Goal: Information Seeking & Learning: Check status

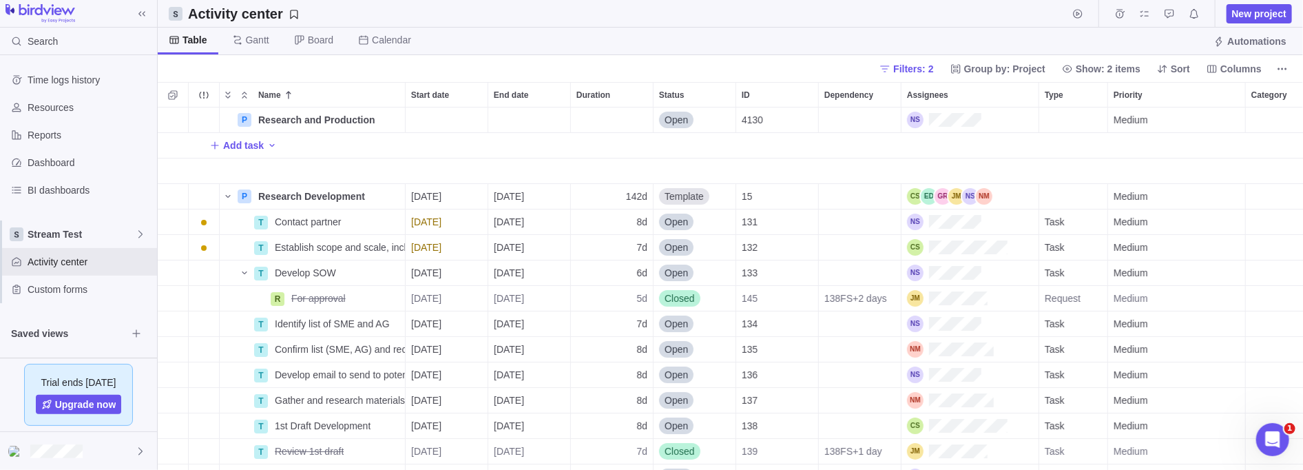
scroll to position [354, 1137]
click at [139, 230] on icon at bounding box center [140, 234] width 4 height 8
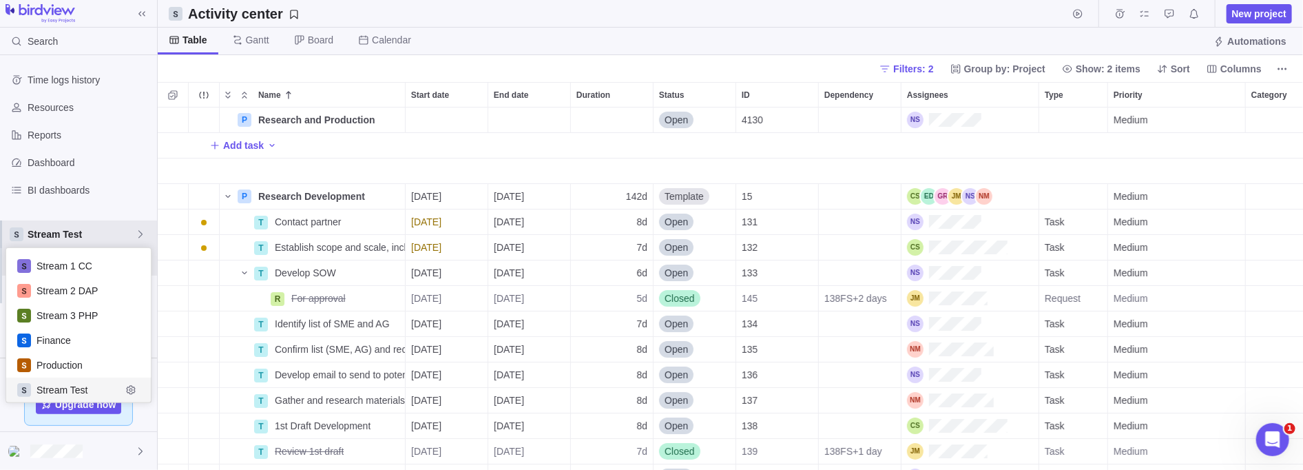
scroll to position [145, 137]
click at [85, 362] on span "Production" at bounding box center [79, 365] width 85 height 14
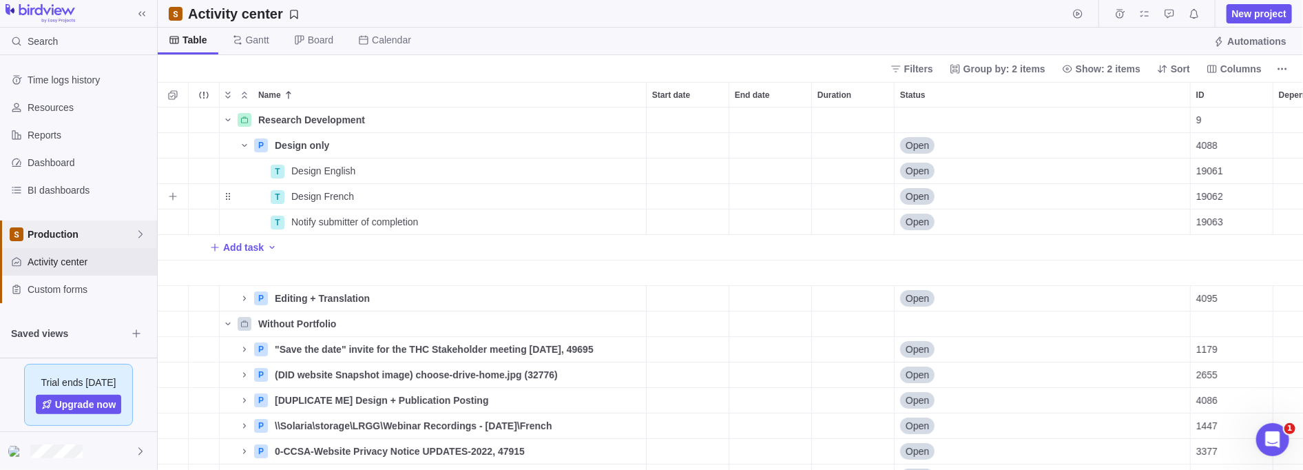
scroll to position [354, 1137]
click at [1280, 66] on icon "More actions" at bounding box center [1282, 68] width 11 height 11
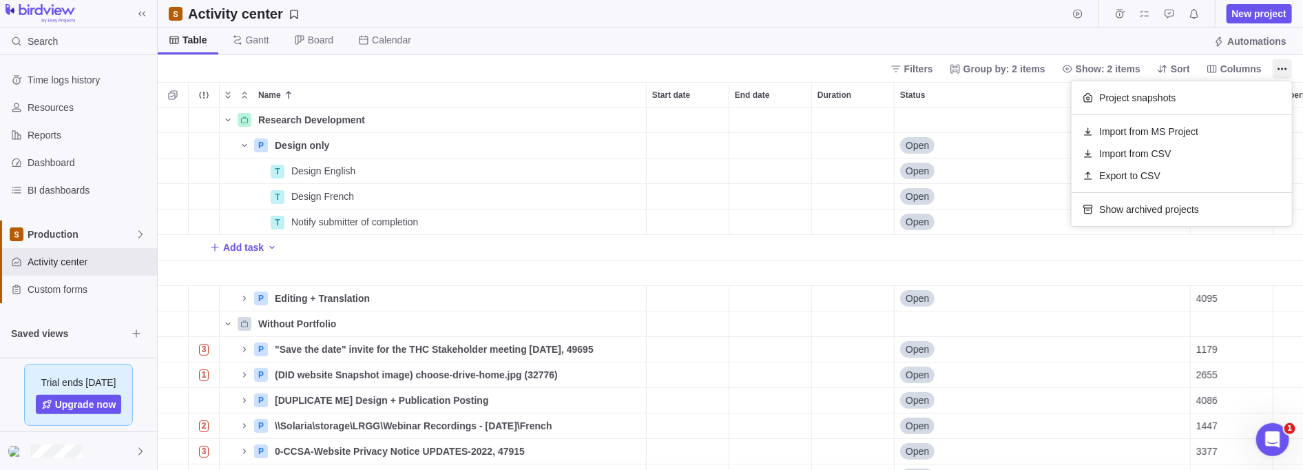
click at [931, 59] on body "Search Time logs history Resources Reports Dashboard BI dashboards Production A…" at bounding box center [651, 235] width 1303 height 470
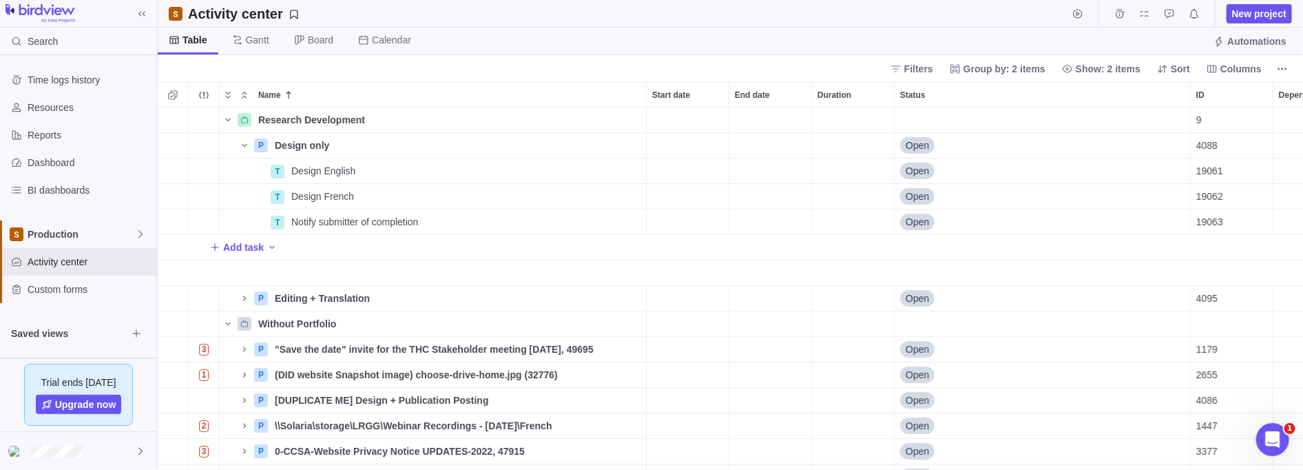
click at [930, 63] on span "Filters" at bounding box center [918, 69] width 29 height 14
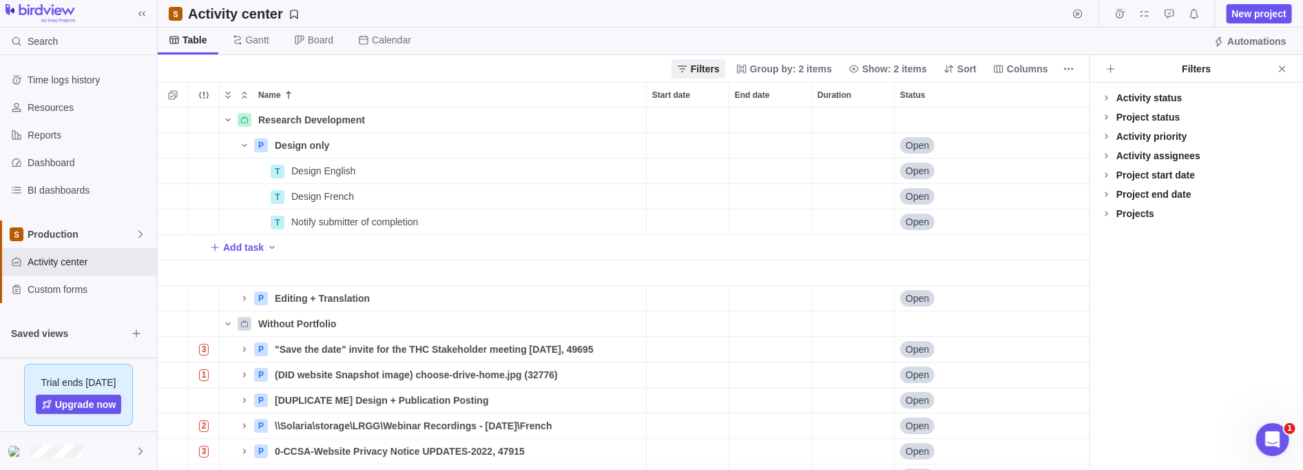
scroll to position [354, 924]
click at [1106, 211] on icon at bounding box center [1106, 213] width 11 height 11
click at [1106, 248] on div at bounding box center [1106, 251] width 11 height 19
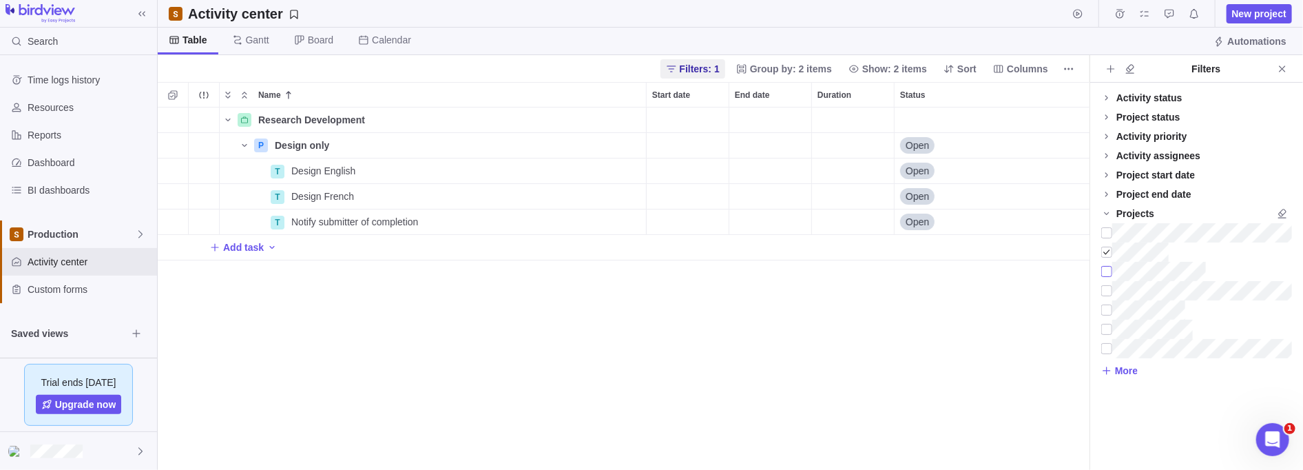
click at [1106, 267] on div at bounding box center [1106, 271] width 11 height 19
click at [1109, 289] on div at bounding box center [1106, 290] width 11 height 19
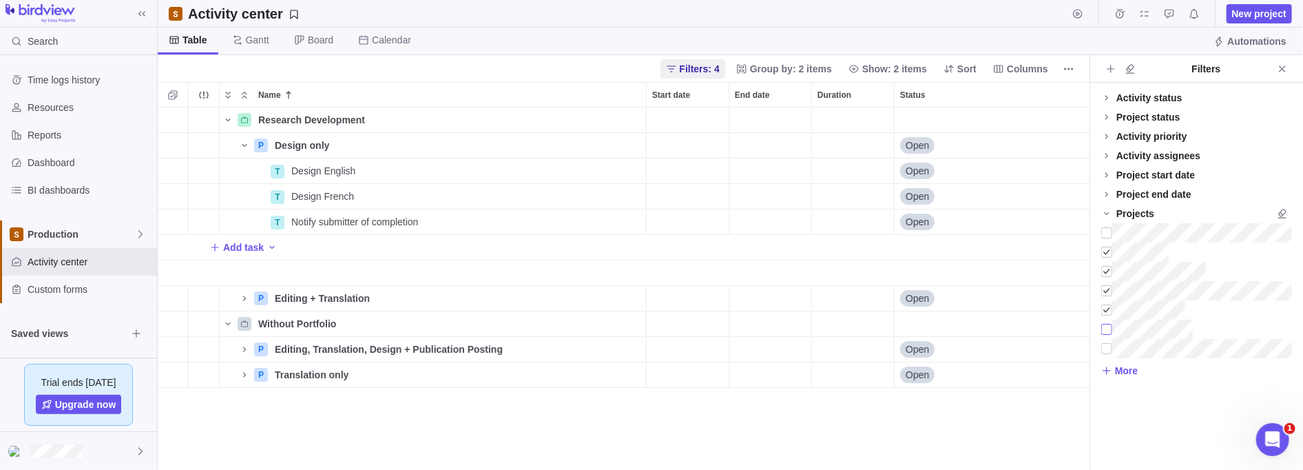
click at [1110, 324] on div at bounding box center [1106, 329] width 11 height 19
click at [1108, 345] on div at bounding box center [1106, 348] width 11 height 19
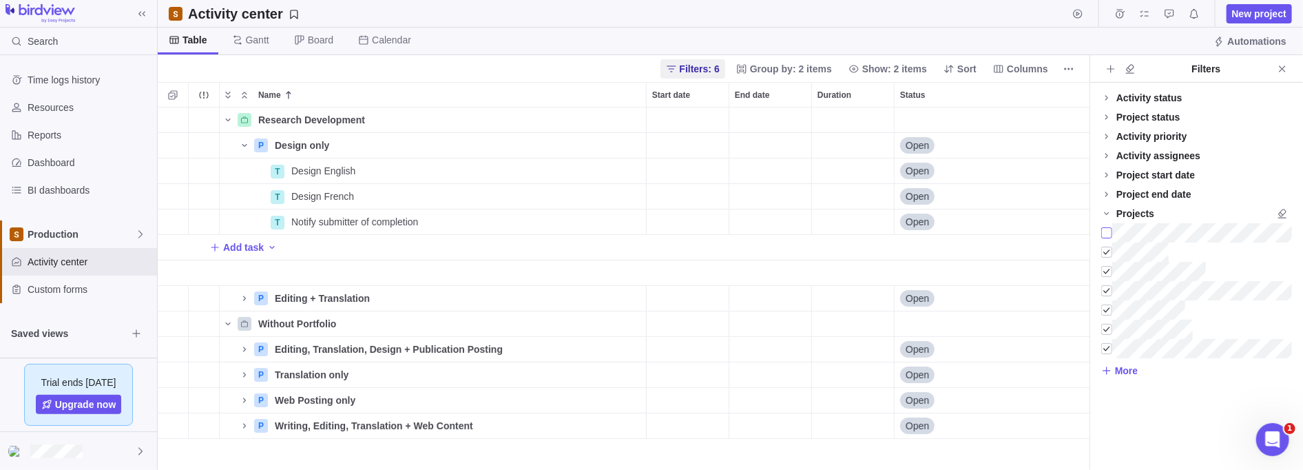
click at [1109, 231] on div at bounding box center [1106, 232] width 11 height 19
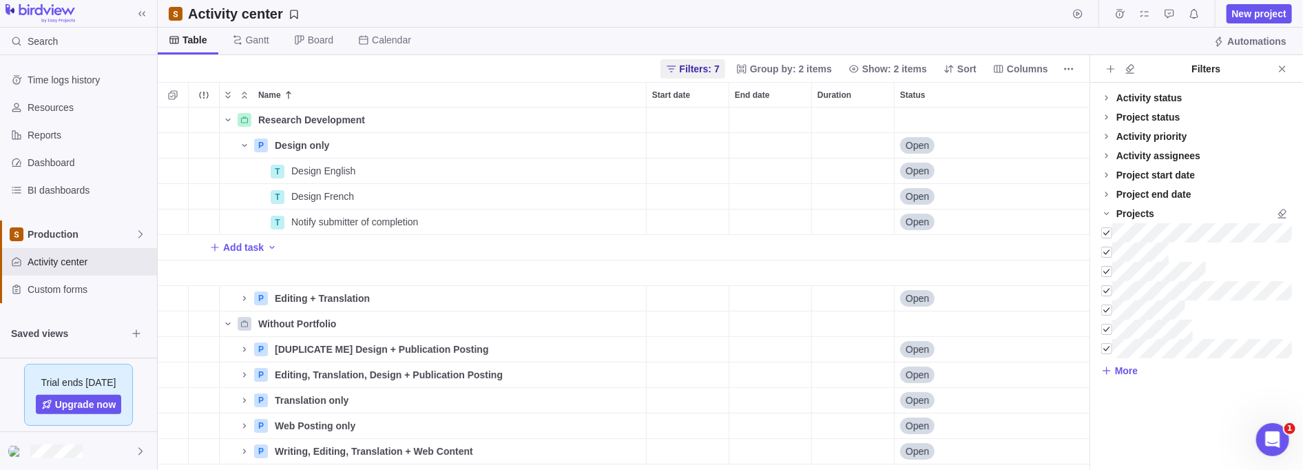
click at [228, 121] on icon "Name" at bounding box center [227, 119] width 11 height 11
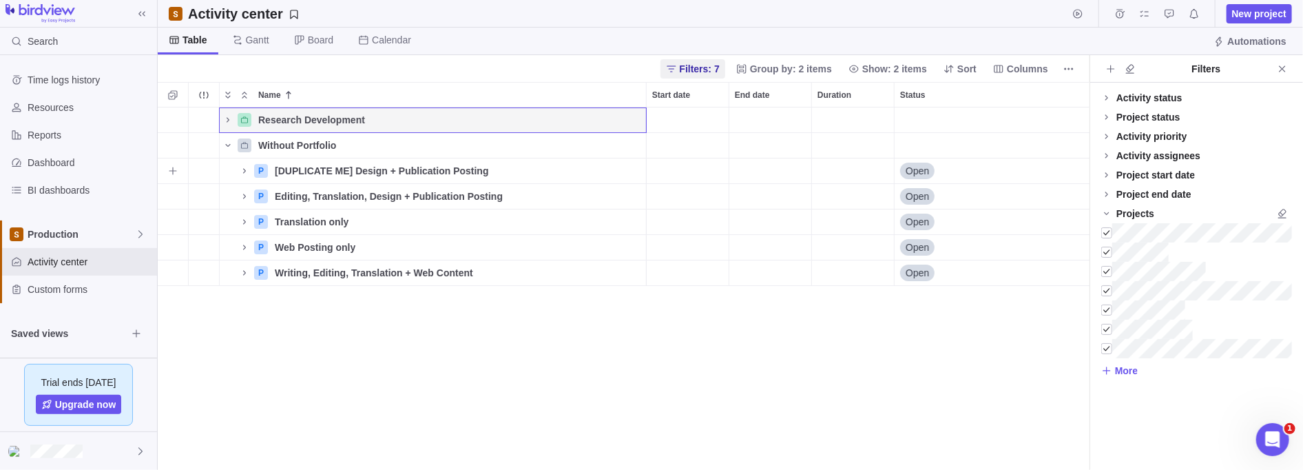
drag, startPoint x: 313, startPoint y: 166, endPoint x: 289, endPoint y: 165, distance: 24.8
click at [289, 165] on span "[DUPLICATE ME] Design + Publication Posting" at bounding box center [382, 171] width 214 height 14
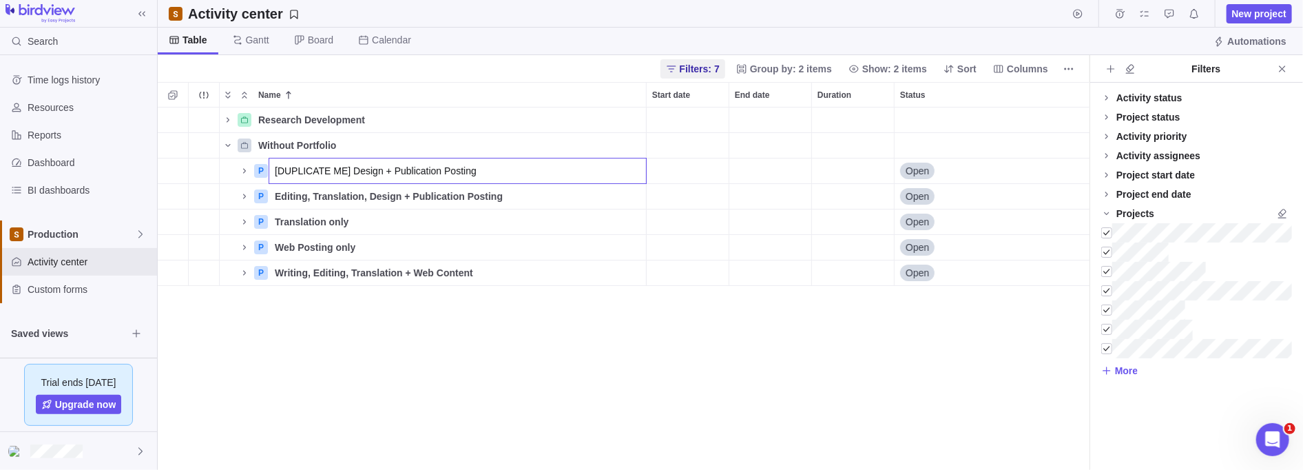
click at [340, 167] on input "[DUPLICATE ME] Design + Publication Posting" at bounding box center [458, 171] width 378 height 26
drag, startPoint x: 345, startPoint y: 168, endPoint x: 236, endPoint y: 167, distance: 108.8
click at [236, 167] on div "Research Development Details 9 $0.00 $0.00 $0.00 $0.00 Without Portfolio P [DUP…" at bounding box center [624, 288] width 933 height 363
type input "Design + Publication Posting"
click at [226, 118] on icon "Name" at bounding box center [227, 119] width 11 height 11
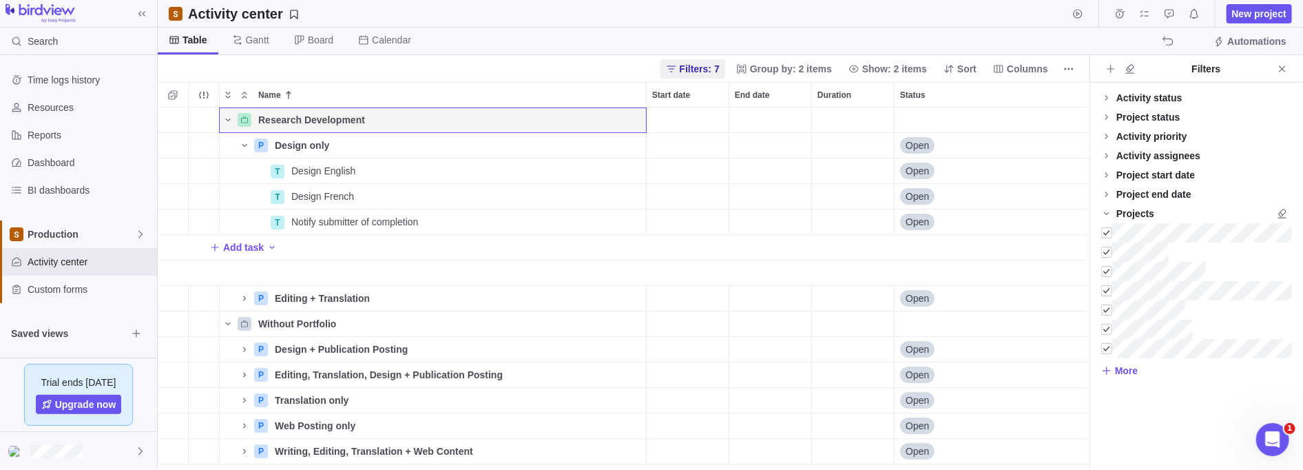
click at [226, 118] on icon "Name" at bounding box center [227, 119] width 11 height 11
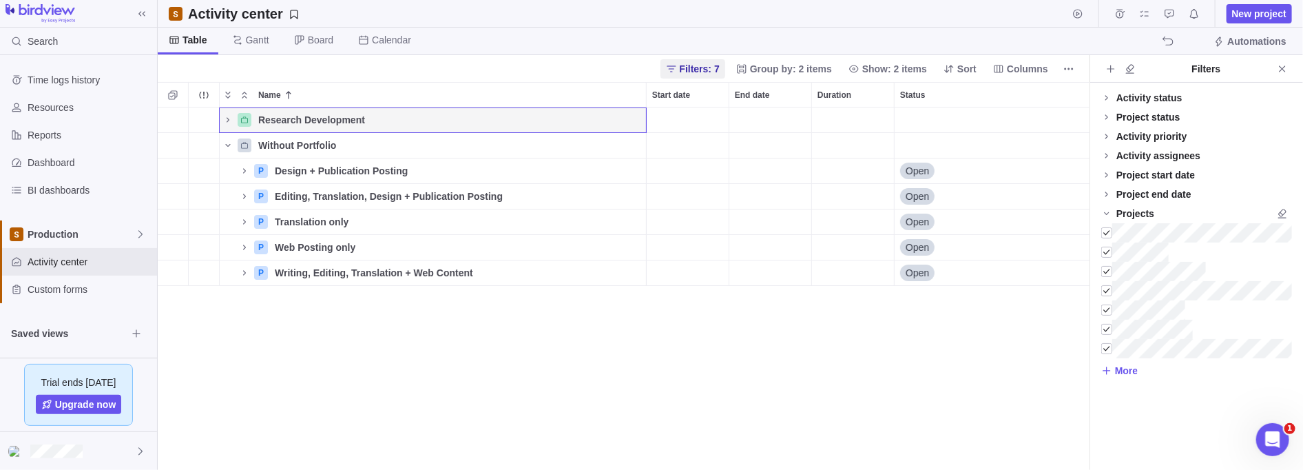
click at [226, 118] on icon "Name" at bounding box center [227, 119] width 11 height 11
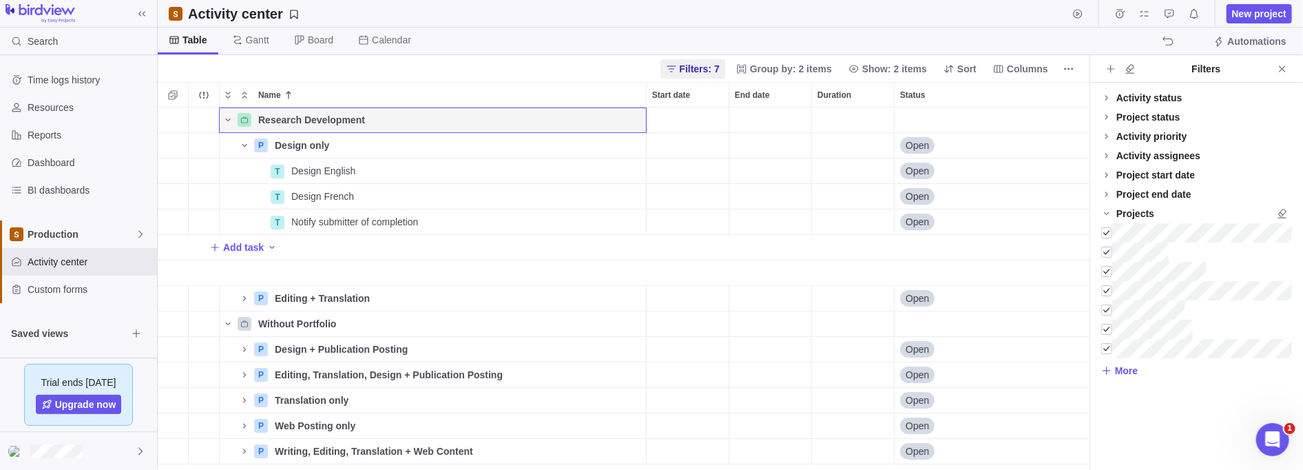
click at [226, 118] on icon "Name" at bounding box center [227, 119] width 11 height 11
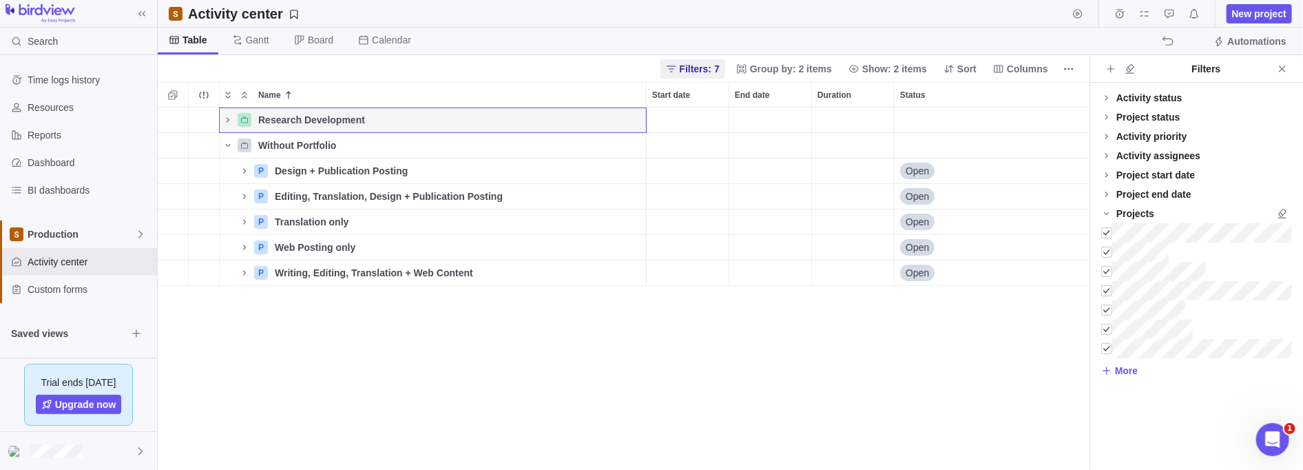
click at [222, 121] on icon "Name" at bounding box center [227, 119] width 11 height 11
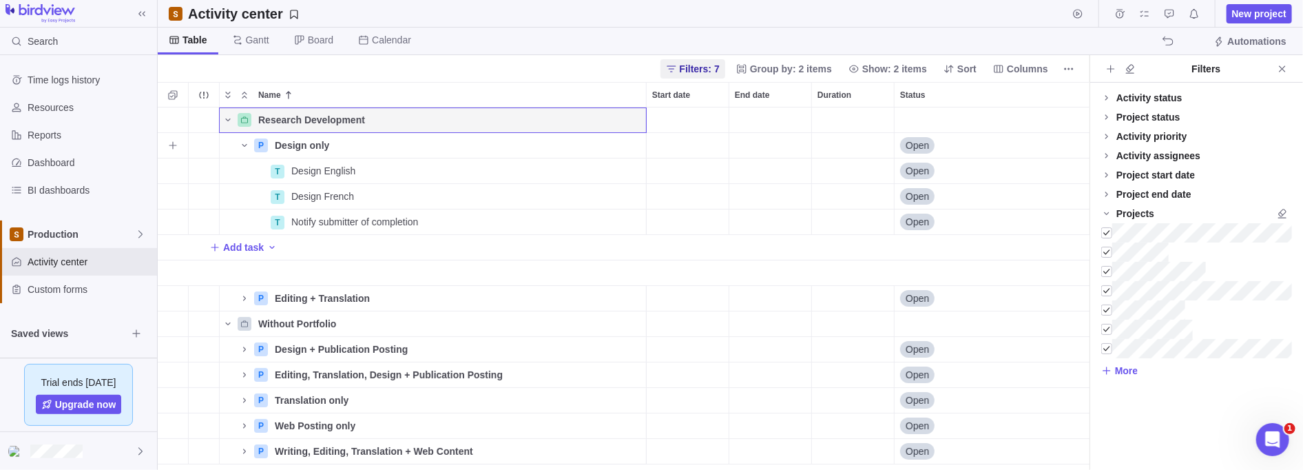
click at [247, 145] on icon "Name" at bounding box center [244, 145] width 11 height 11
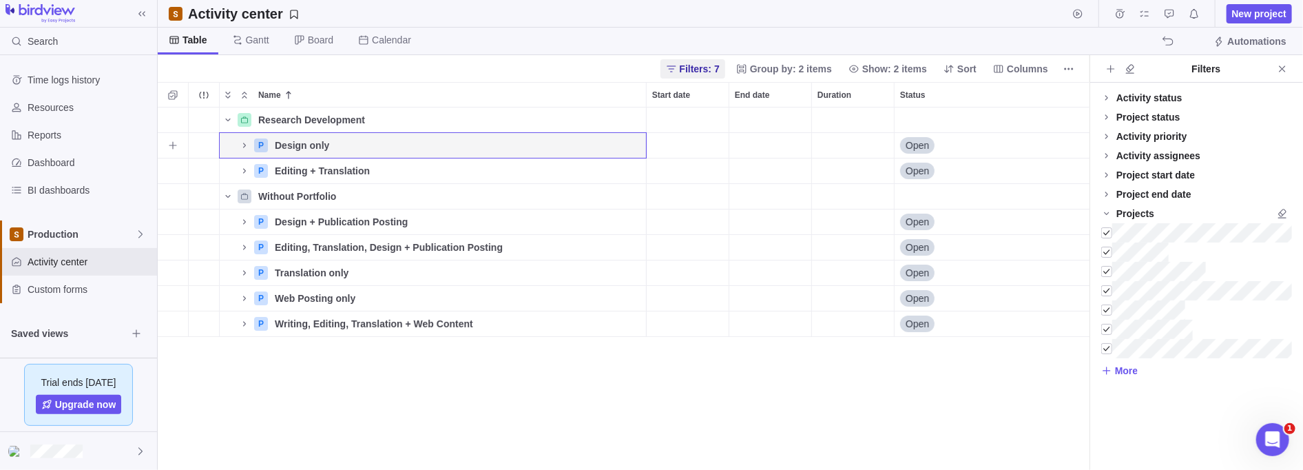
click at [247, 145] on icon "Name" at bounding box center [244, 145] width 11 height 11
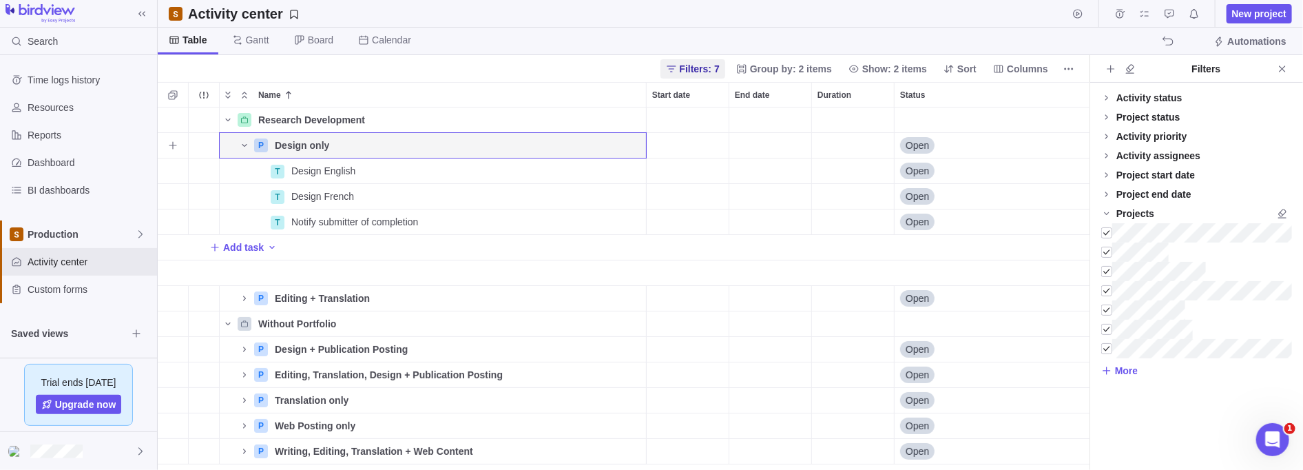
click at [247, 145] on icon "Name" at bounding box center [244, 145] width 11 height 11
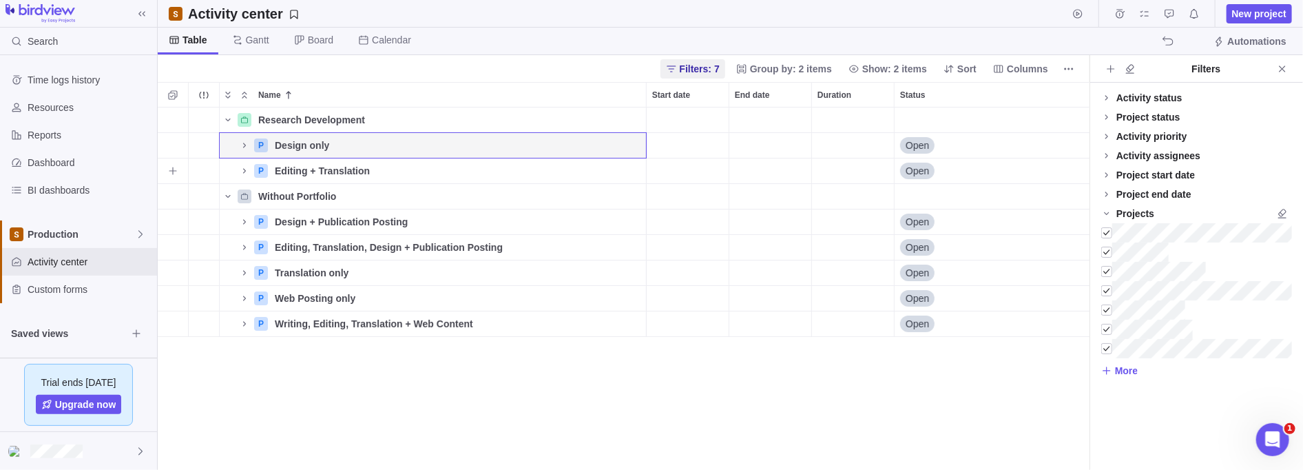
click at [242, 165] on icon "Name" at bounding box center [244, 170] width 11 height 11
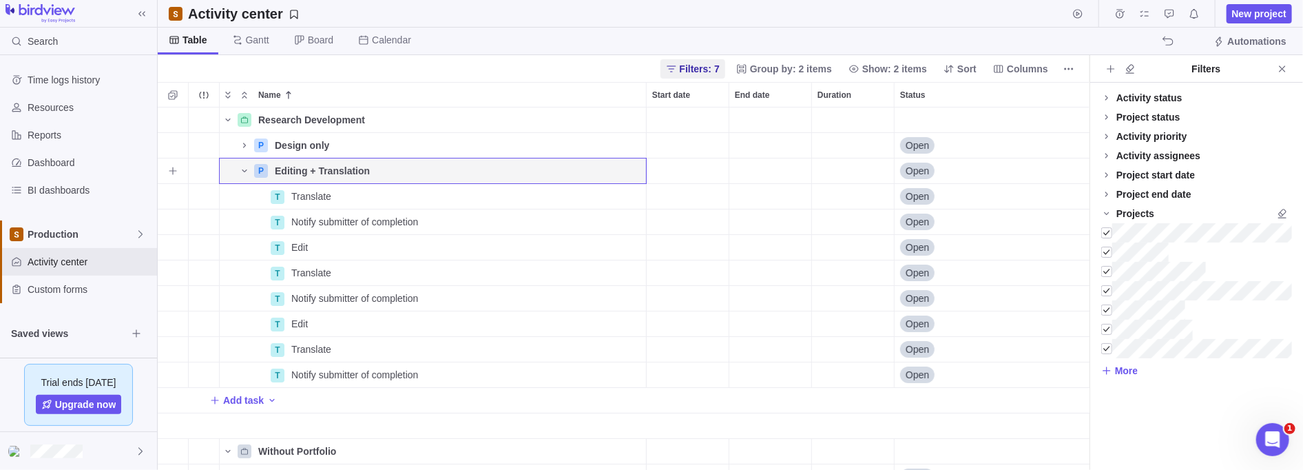
click at [242, 165] on icon "Name" at bounding box center [244, 170] width 11 height 11
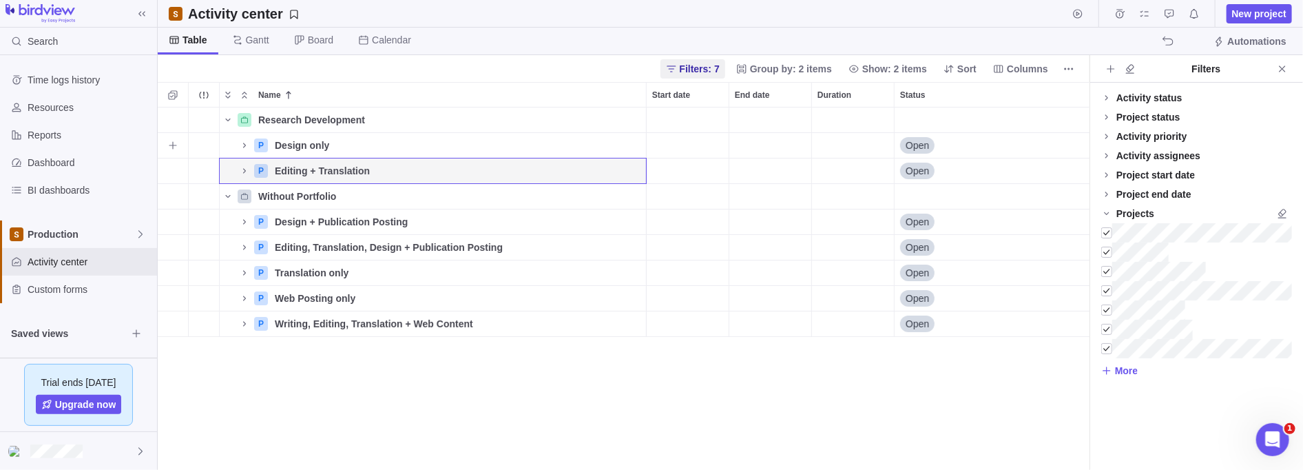
click at [242, 145] on icon "Name" at bounding box center [244, 145] width 11 height 11
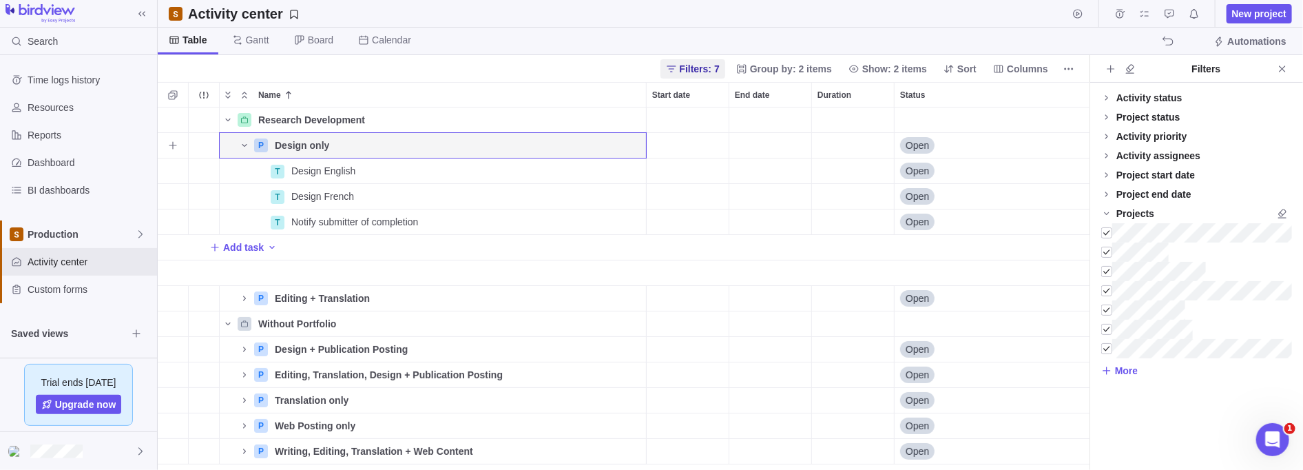
click at [242, 145] on icon "Name" at bounding box center [244, 145] width 11 height 11
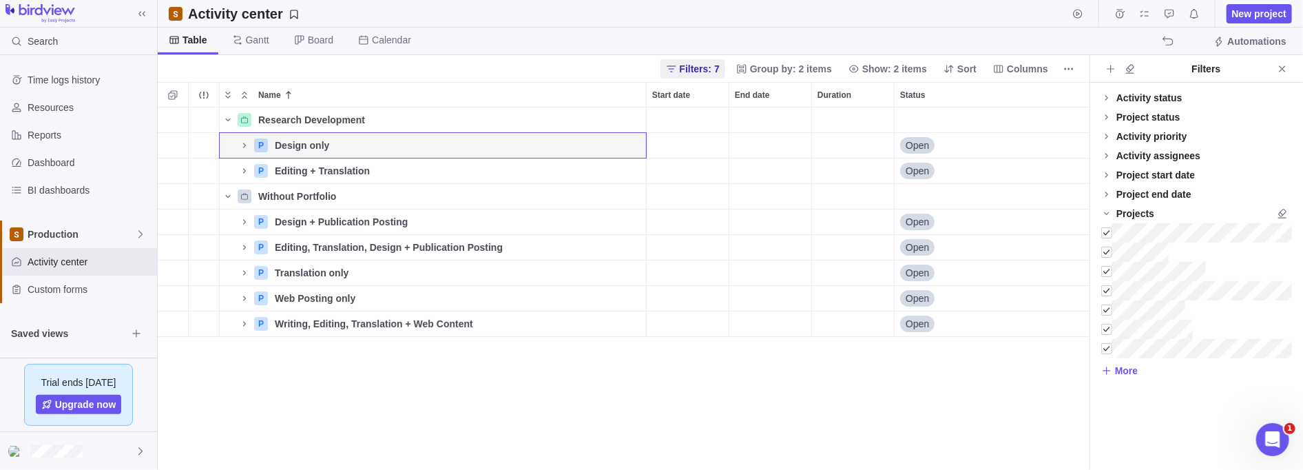
click at [227, 120] on icon "Name" at bounding box center [227, 119] width 5 height 3
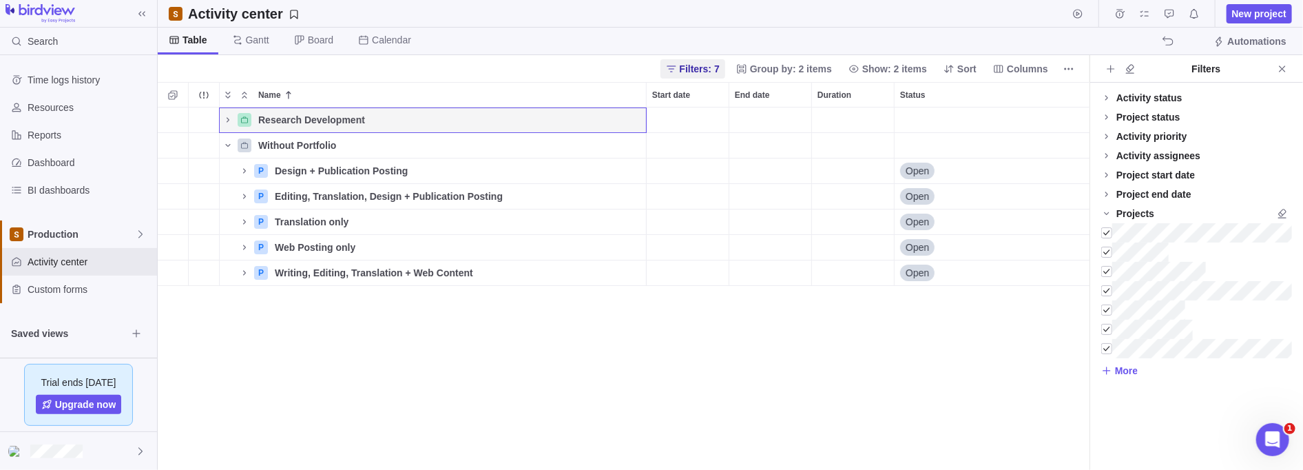
click at [227, 120] on icon "Name" at bounding box center [228, 119] width 3 height 5
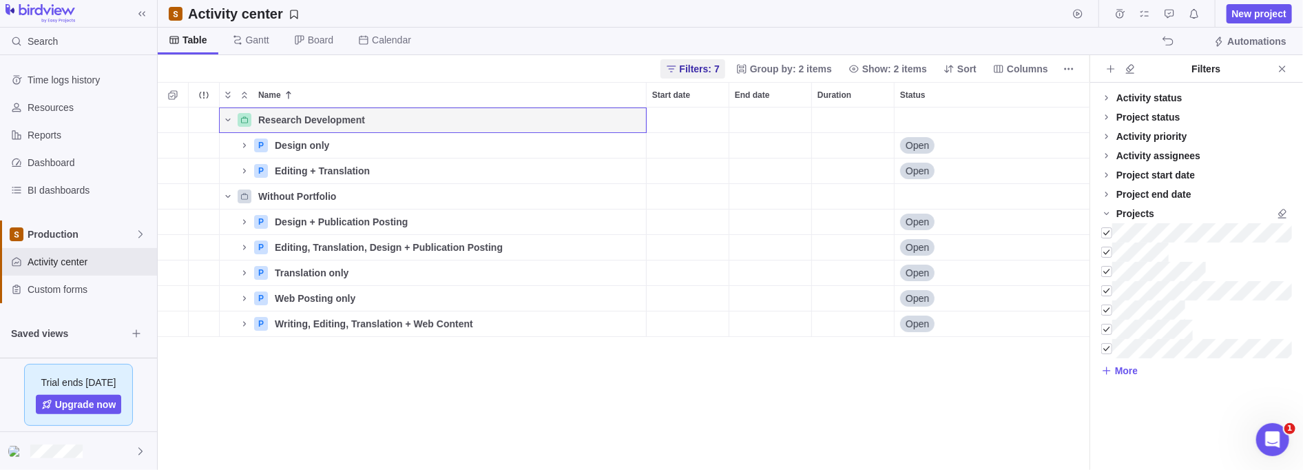
click at [227, 120] on icon "Name" at bounding box center [227, 119] width 5 height 3
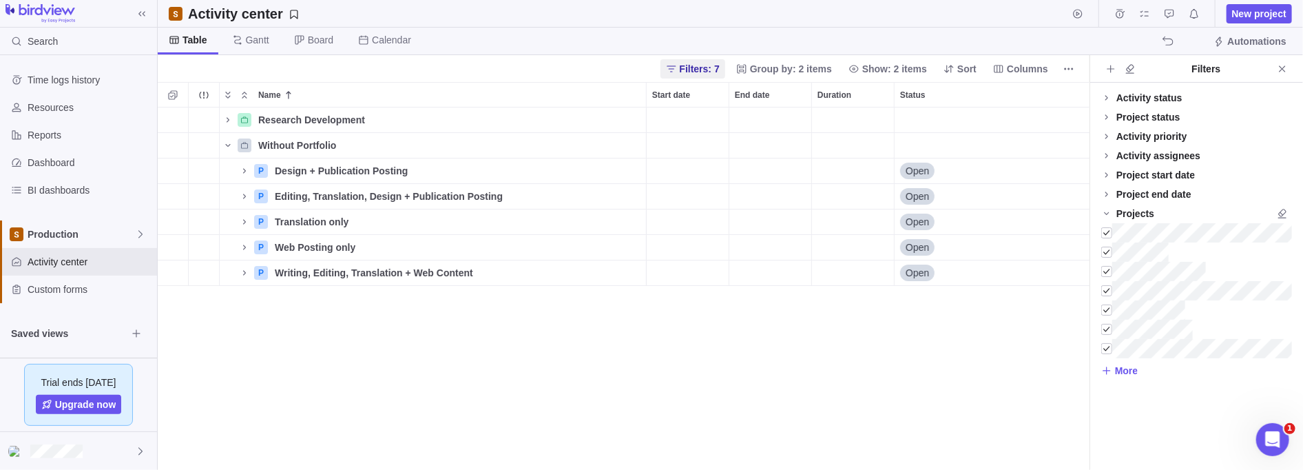
click at [1282, 71] on icon "Close" at bounding box center [1282, 68] width 11 height 11
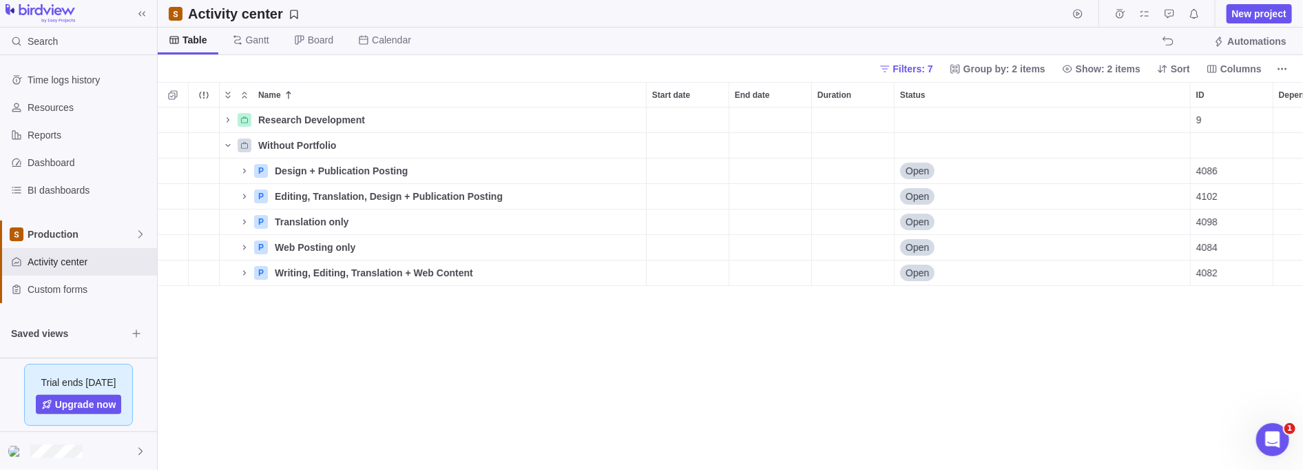
click at [228, 118] on icon "Name" at bounding box center [228, 119] width 3 height 5
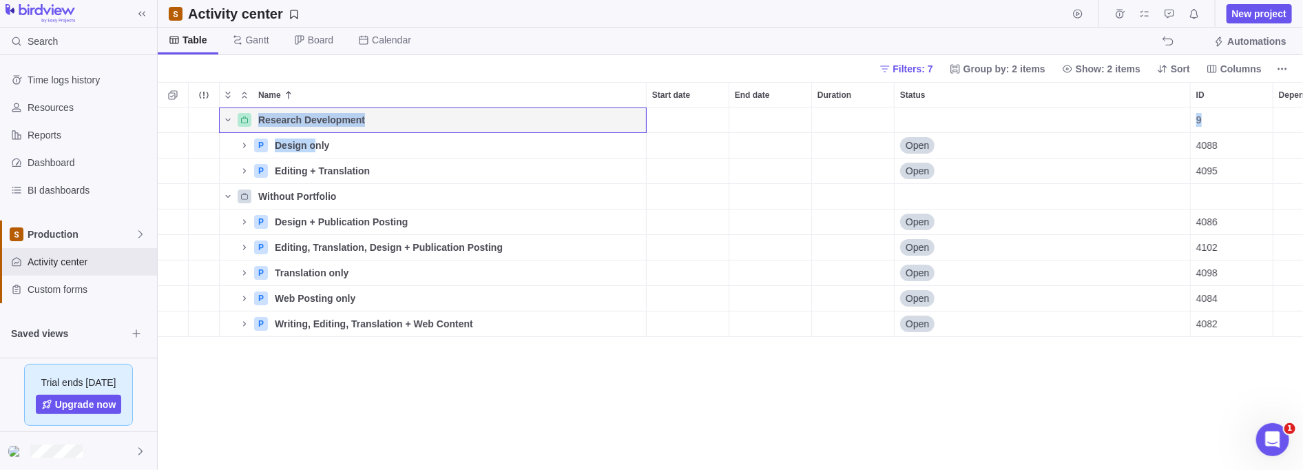
drag, startPoint x: 310, startPoint y: 140, endPoint x: 320, endPoint y: 366, distance: 226.8
click at [320, 366] on div "Research Development Details 9 $0.00 $0.00 $0.00 $0.00 P Design only Details Op…" at bounding box center [731, 288] width 1146 height 363
click at [0, 0] on span "Details" at bounding box center [0, 0] width 0 height 0
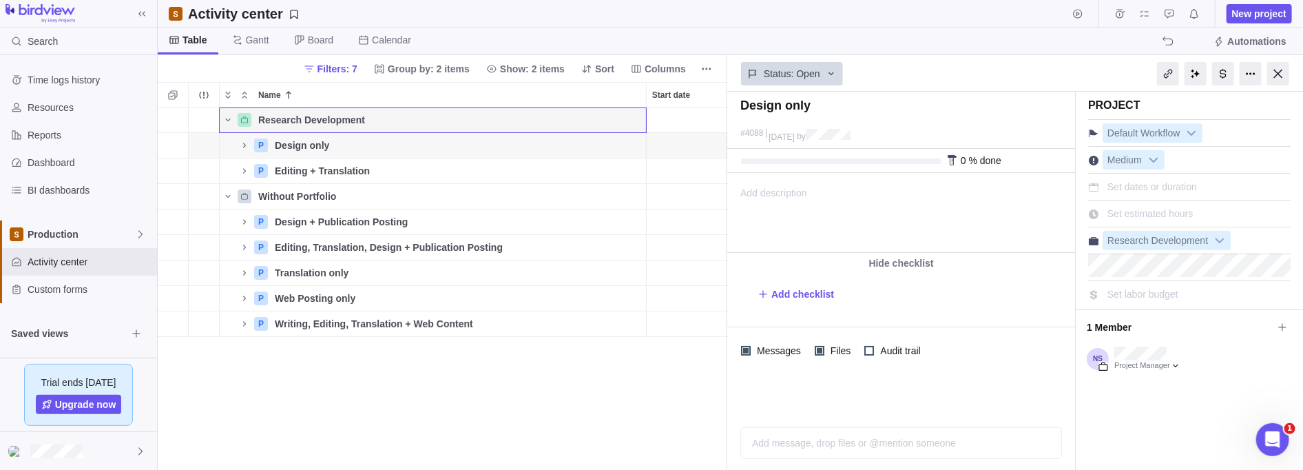
click at [1216, 239] on b at bounding box center [1219, 240] width 21 height 18
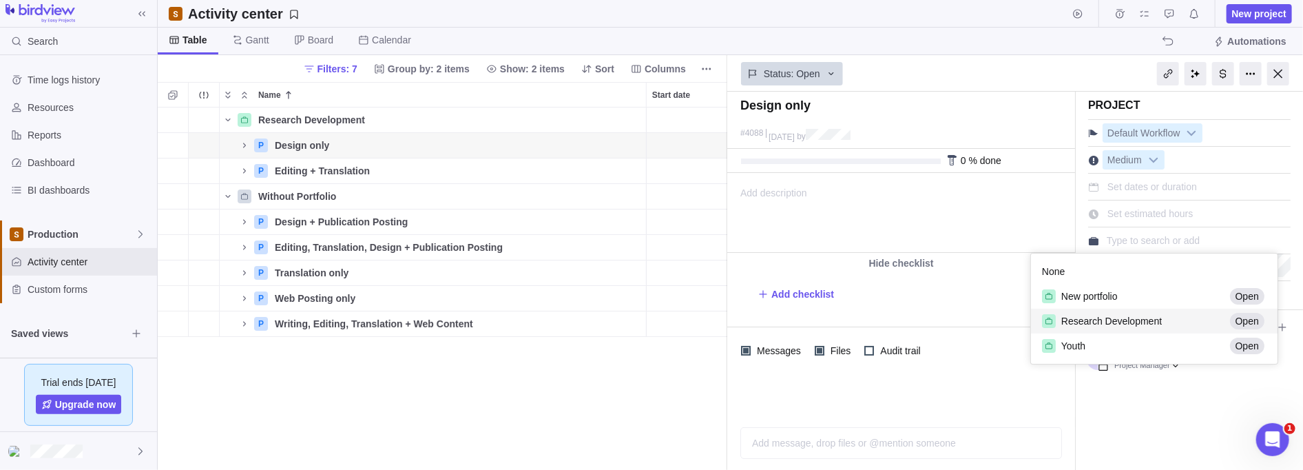
scroll to position [101, 238]
click at [1154, 413] on div "Design only #4088 [DATE] by Project was completed on its planned end date [DATE…" at bounding box center [1015, 281] width 576 height 378
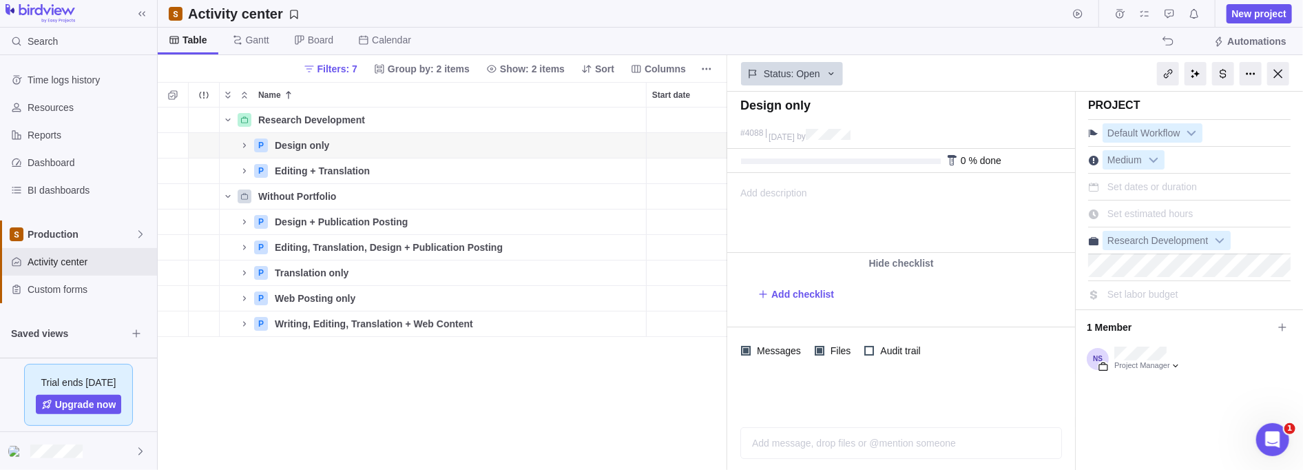
click at [1218, 242] on b at bounding box center [1219, 240] width 21 height 18
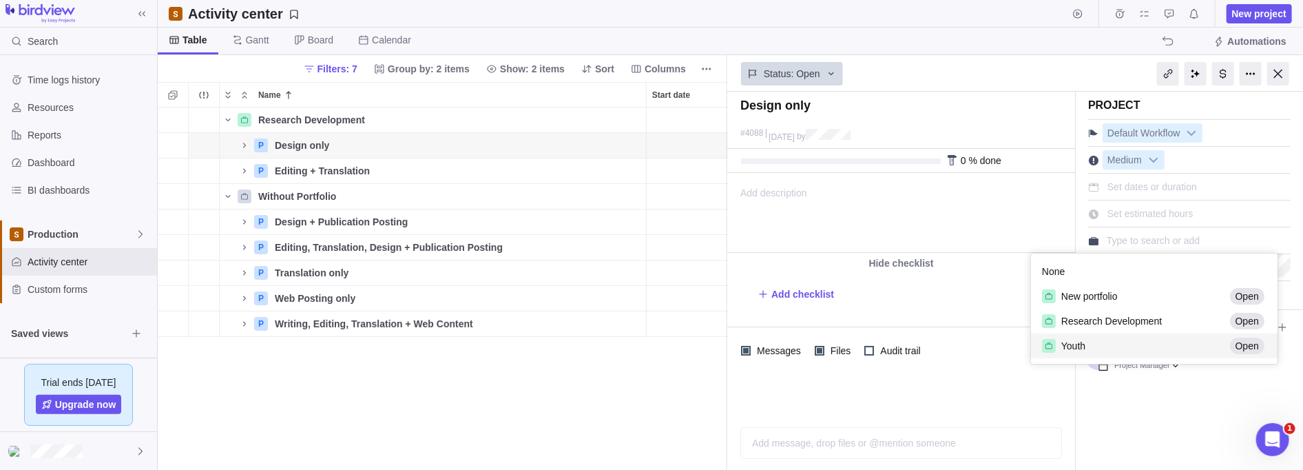
click at [1179, 408] on div "Design only #4088 [DATE] by Project was completed on its planned end date [DATE…" at bounding box center [1015, 281] width 576 height 378
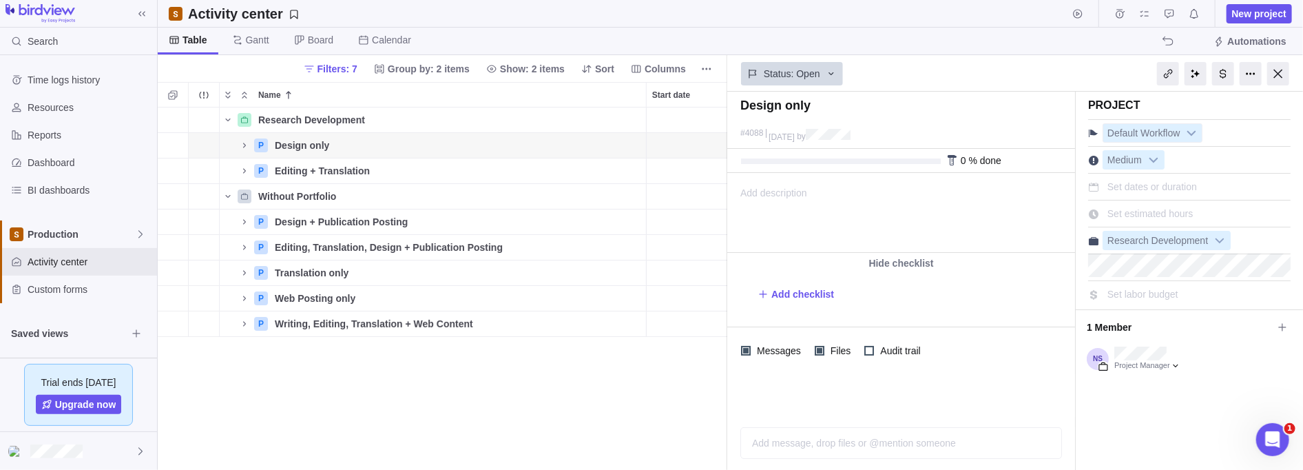
click at [1198, 129] on b at bounding box center [1191, 133] width 21 height 18
click at [1190, 107] on div "Project" at bounding box center [1189, 104] width 202 height 24
click at [225, 194] on icon "Name" at bounding box center [227, 196] width 11 height 11
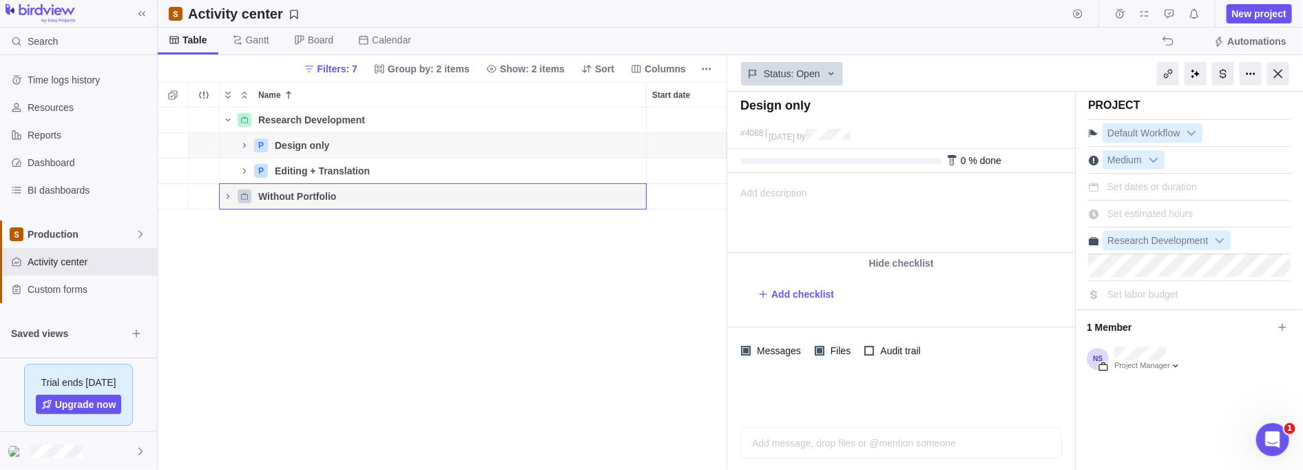
click at [230, 194] on icon "Name" at bounding box center [227, 196] width 11 height 11
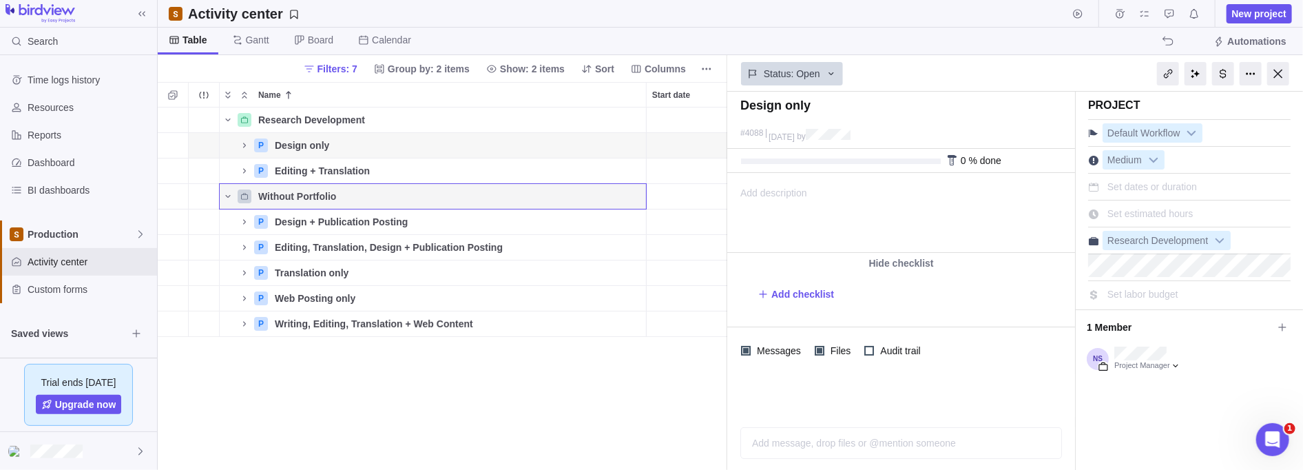
click at [221, 192] on span "Name" at bounding box center [228, 196] width 17 height 19
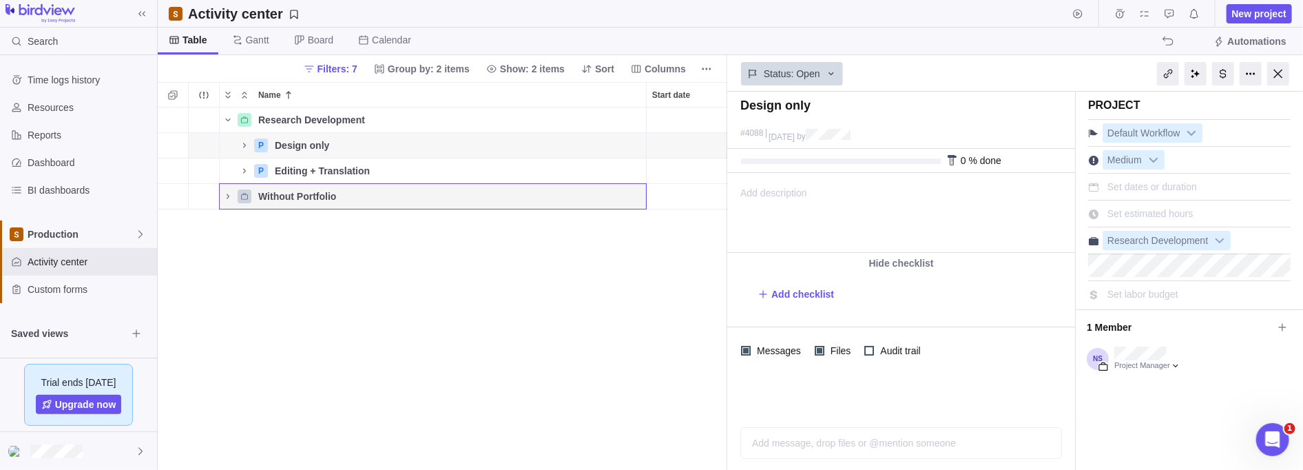
click at [221, 192] on span "Name" at bounding box center [228, 196] width 17 height 19
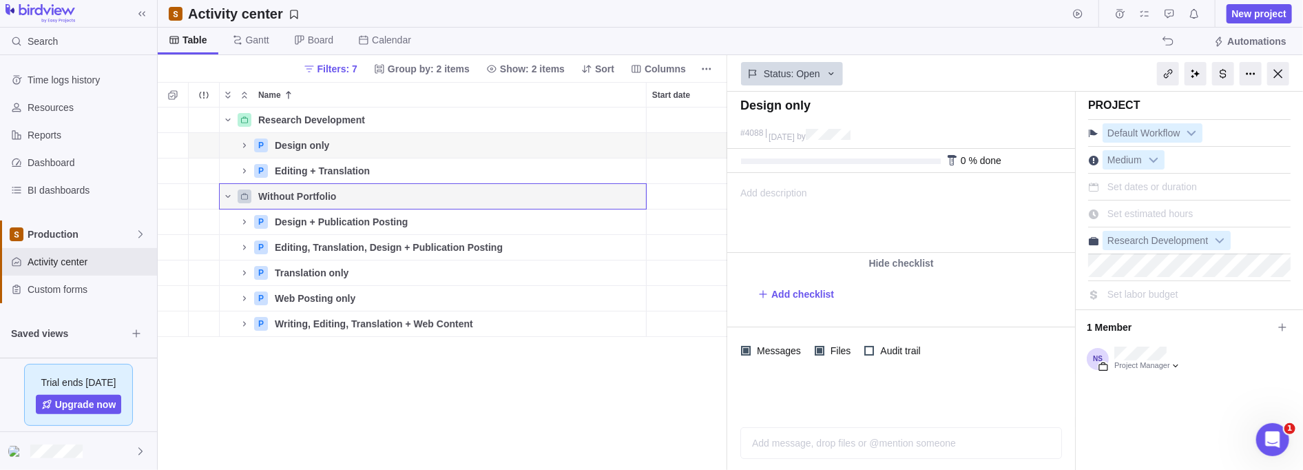
click at [259, 190] on span "Without Portfolio" at bounding box center [297, 196] width 78 height 14
click at [556, 193] on div "Without Portfolio" at bounding box center [449, 196] width 393 height 25
click at [1278, 76] on div at bounding box center [1278, 73] width 22 height 23
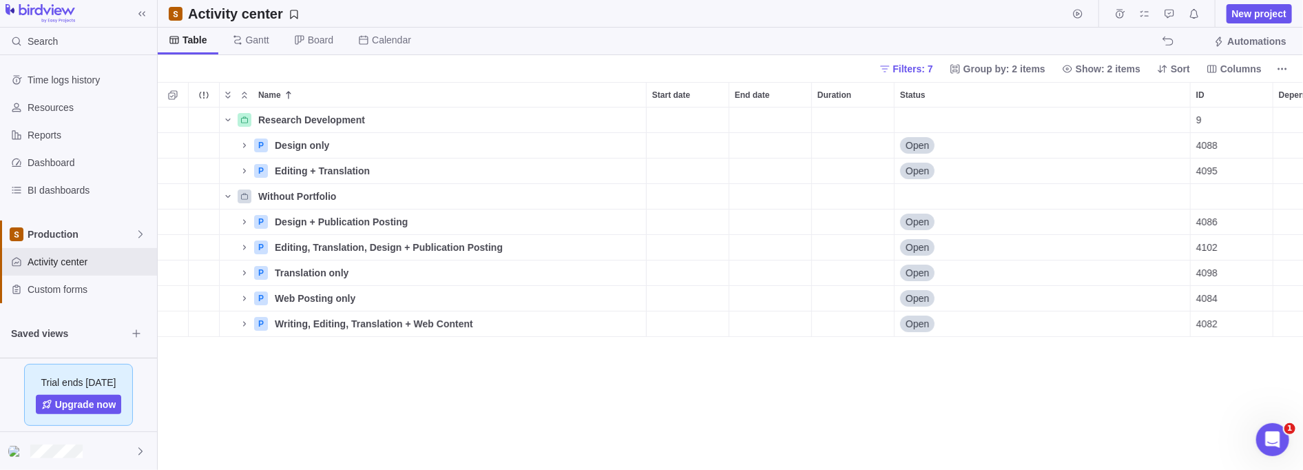
scroll to position [354, 1137]
click at [323, 192] on span "Without Portfolio" at bounding box center [297, 196] width 78 height 14
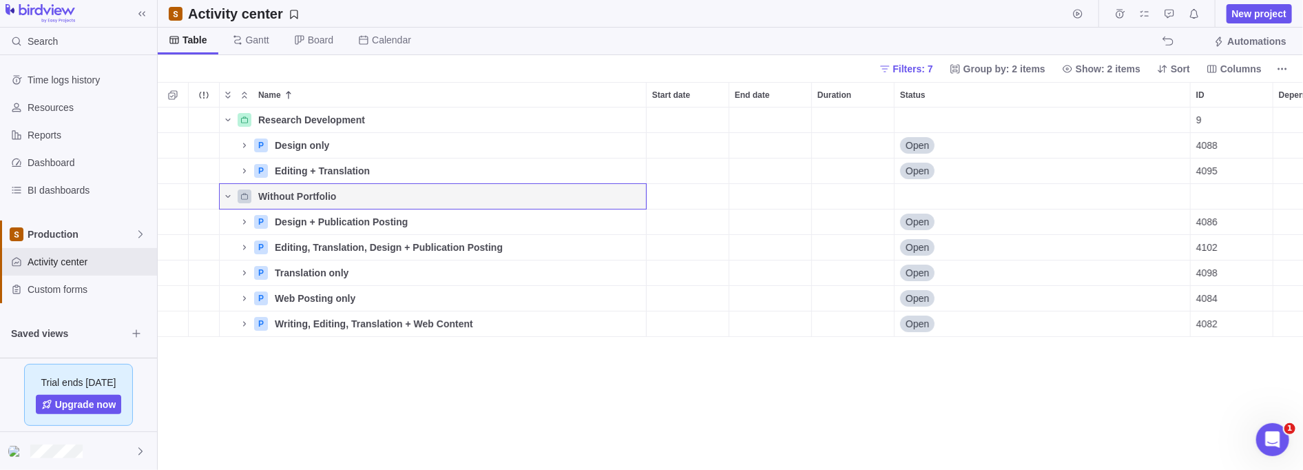
click at [596, 195] on div "Without Portfolio" at bounding box center [449, 196] width 393 height 25
click at [550, 228] on div "Design + Publication Posting" at bounding box center [457, 221] width 377 height 25
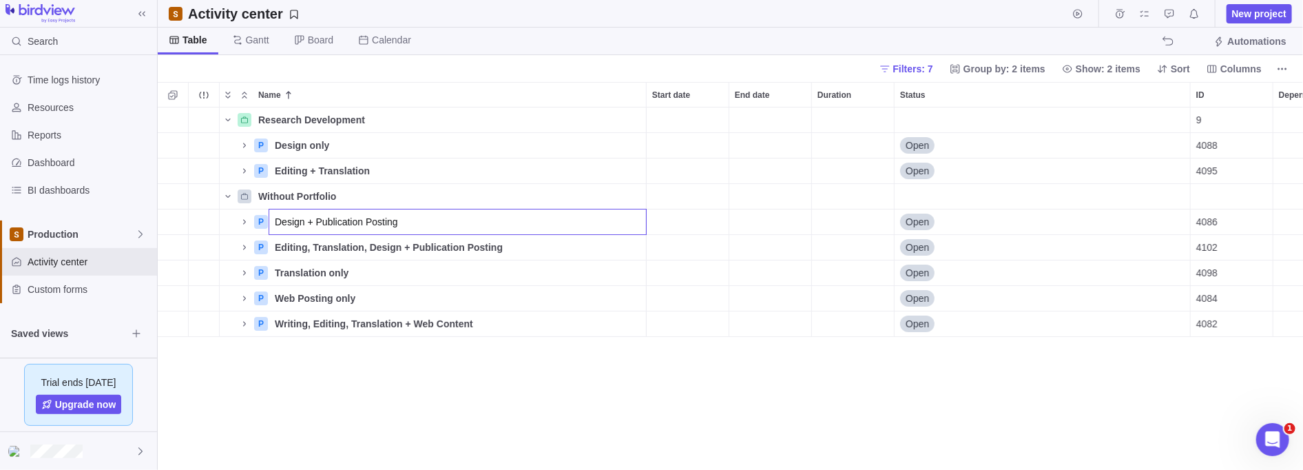
click at [512, 205] on div "Research Development Details 9 $0.00 $0.00 $0.00 $0.00 P Design only Details Op…" at bounding box center [731, 288] width 1146 height 363
click at [479, 193] on div "Without Portfolio" at bounding box center [449, 196] width 393 height 25
click at [331, 399] on div "Research Development Details 9 $0.00 $0.00 $0.00 $0.00 P Design only Details Op…" at bounding box center [731, 288] width 1146 height 363
click at [118, 235] on span "Production" at bounding box center [81, 234] width 107 height 14
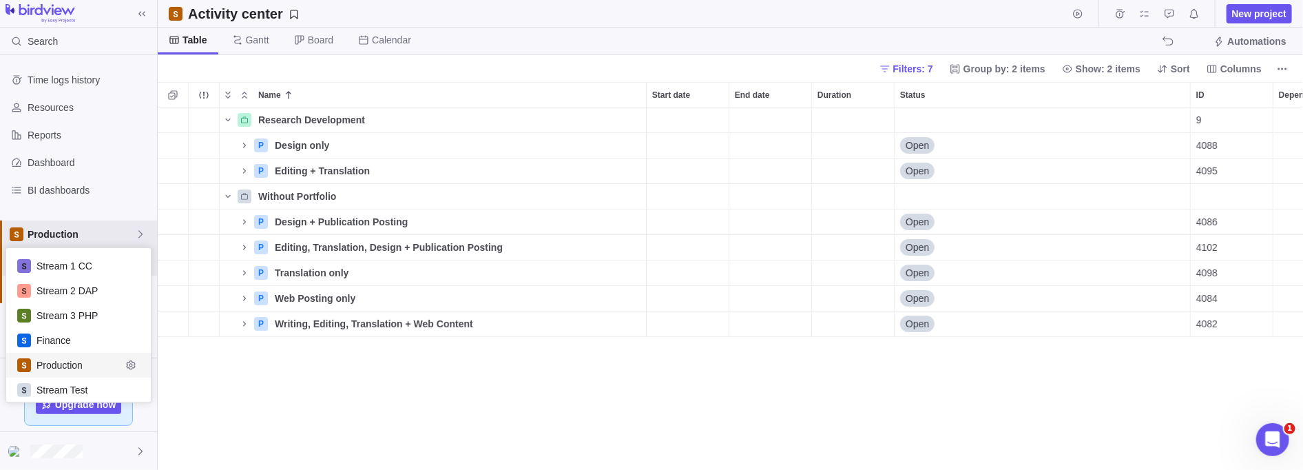
scroll to position [145, 137]
click at [75, 368] on span "Production" at bounding box center [79, 365] width 85 height 14
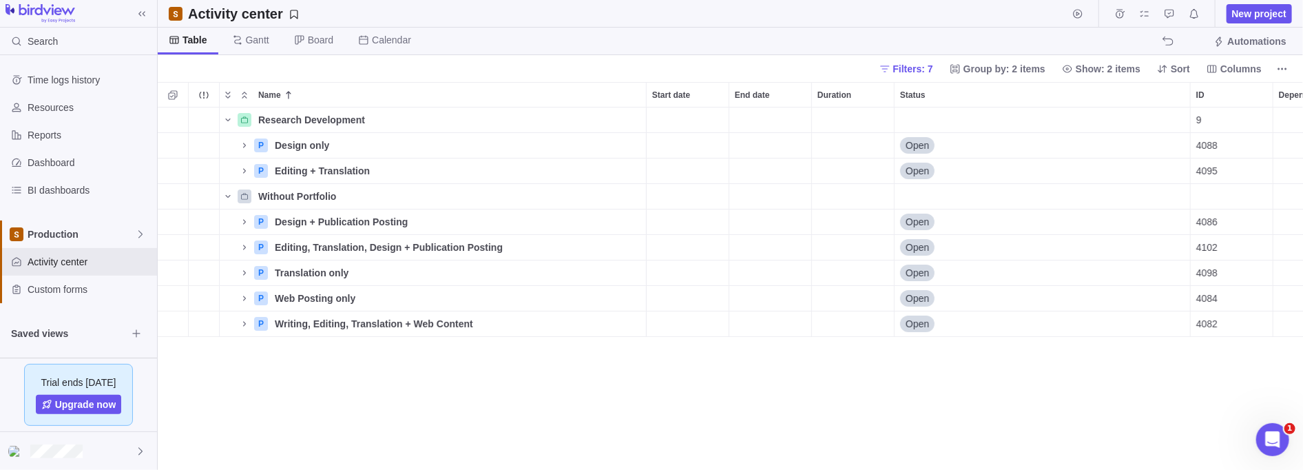
click at [228, 196] on icon "Name" at bounding box center [227, 196] width 5 height 3
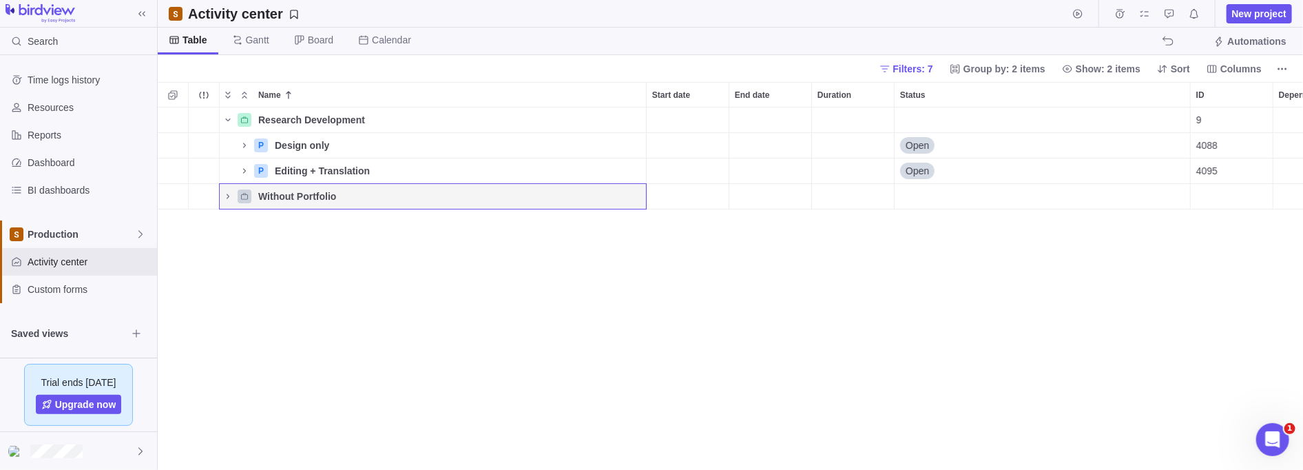
click at [228, 196] on icon "Name" at bounding box center [228, 196] width 3 height 5
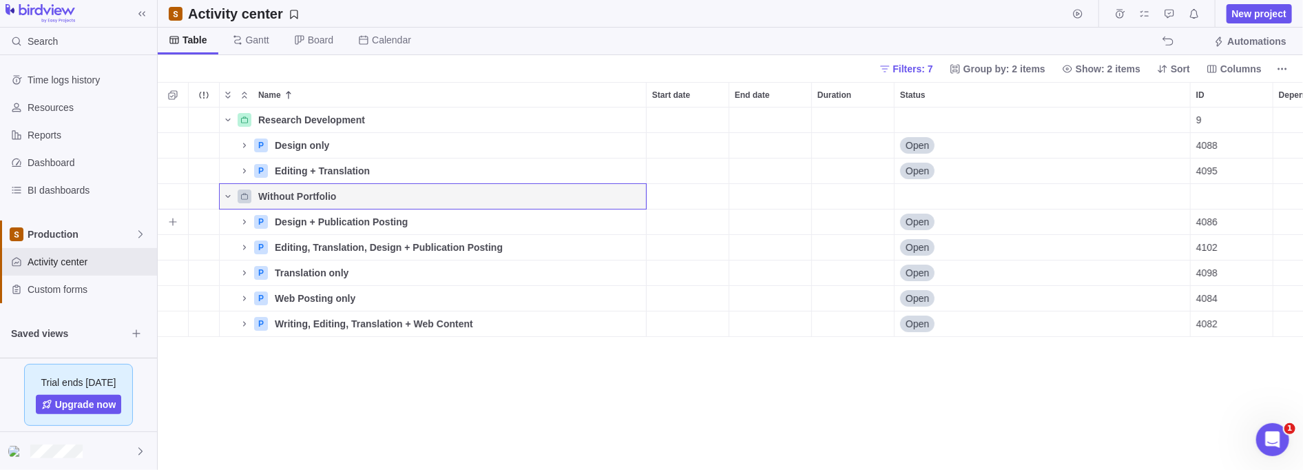
click at [246, 222] on icon "Name" at bounding box center [244, 221] width 11 height 11
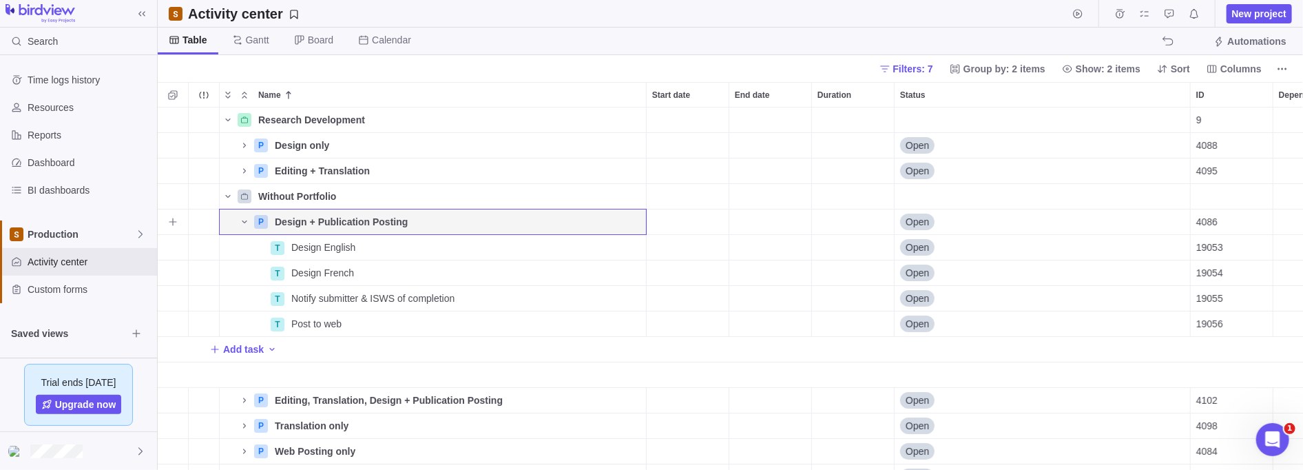
click at [246, 222] on icon "Name" at bounding box center [244, 221] width 11 height 11
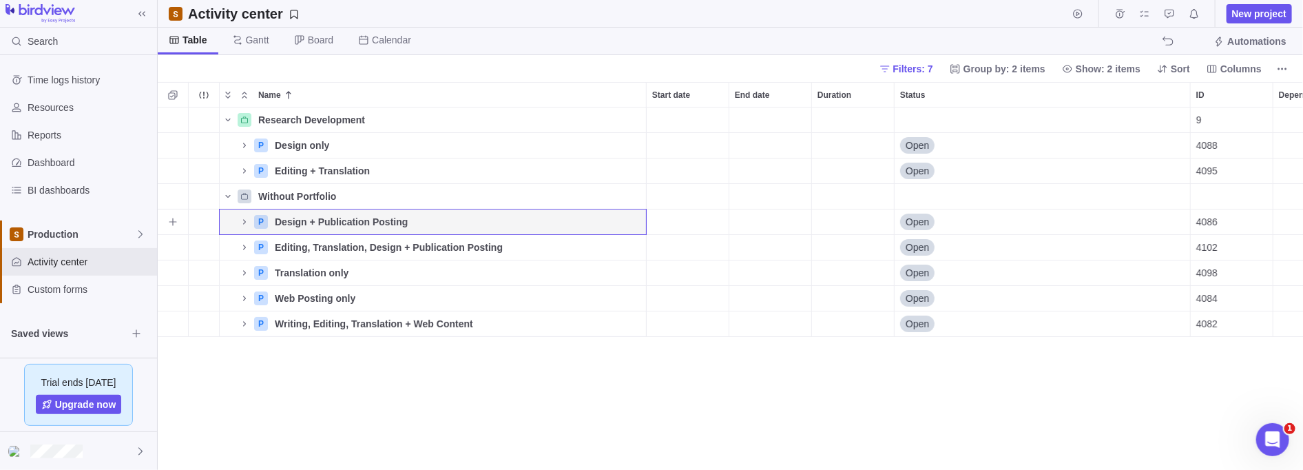
click at [0, 0] on span "Details" at bounding box center [0, 0] width 0 height 0
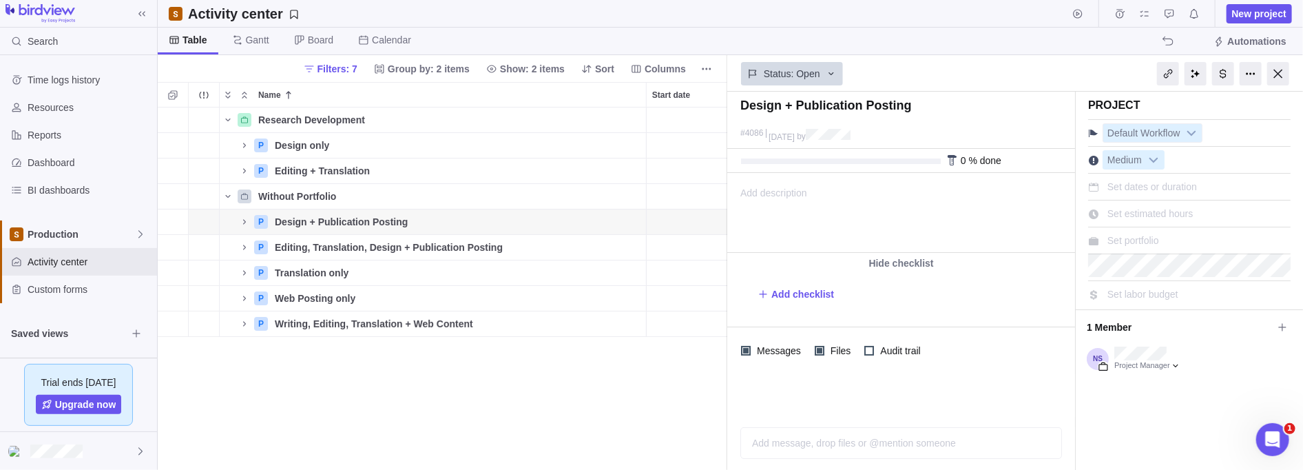
click at [1198, 129] on b at bounding box center [1191, 133] width 21 height 18
click at [1063, 64] on div "Status: Open" at bounding box center [901, 72] width 348 height 32
click at [225, 115] on icon "Name" at bounding box center [227, 119] width 11 height 11
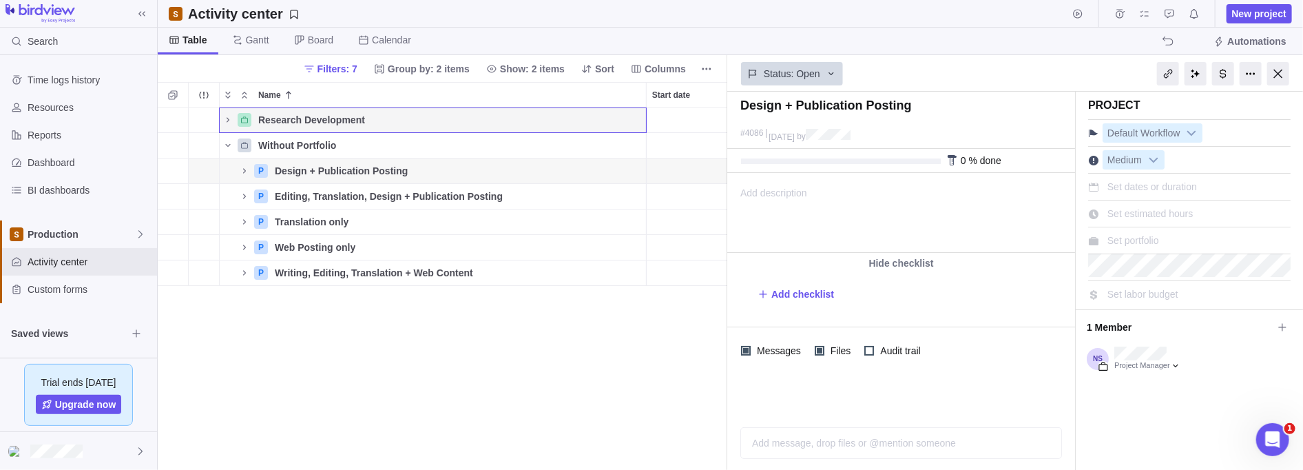
click at [225, 115] on icon "Name" at bounding box center [227, 119] width 11 height 11
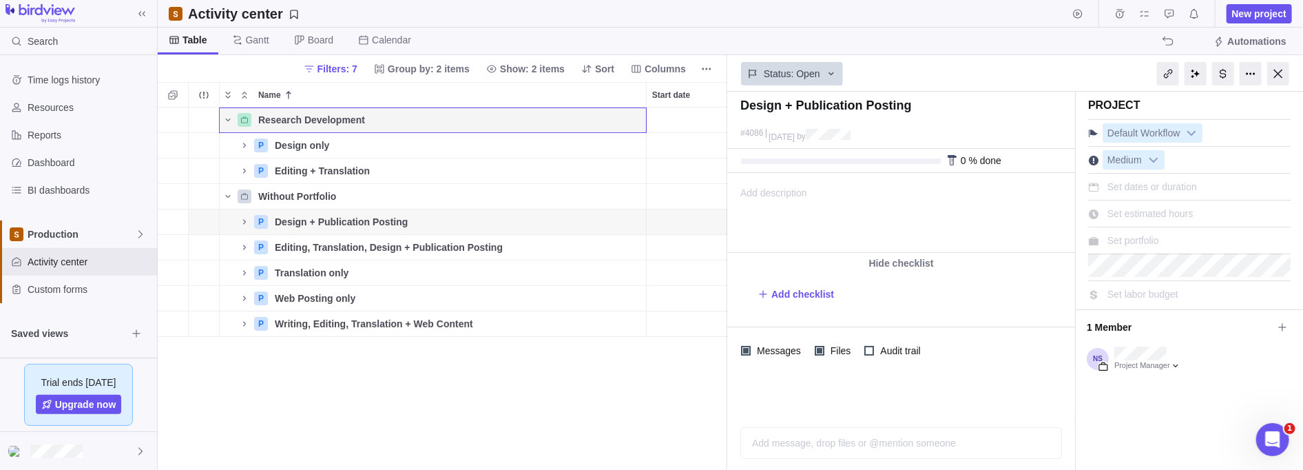
click at [0, 0] on span "Details" at bounding box center [0, 0] width 0 height 0
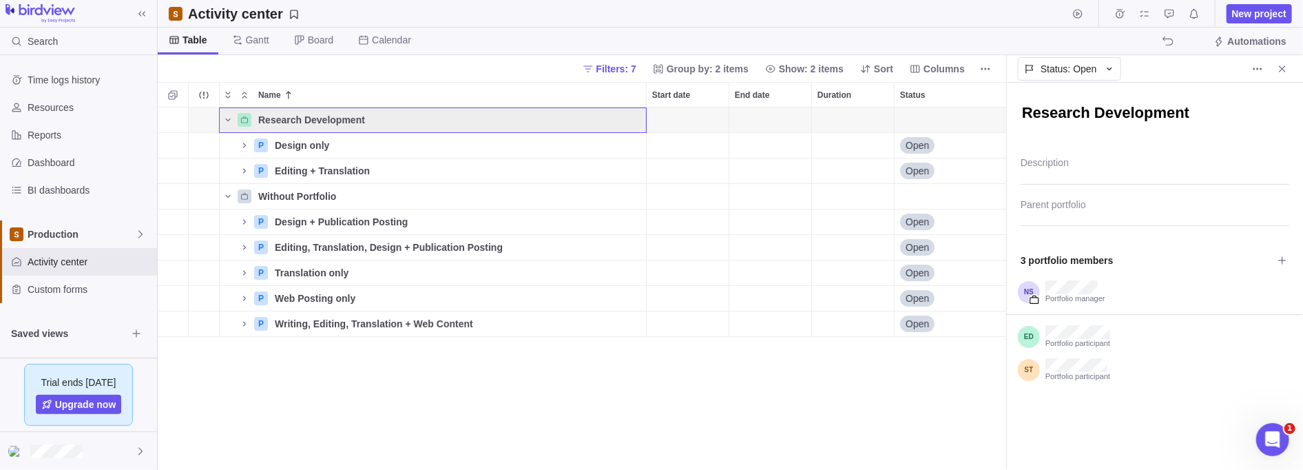
scroll to position [354, 841]
type textarea "x"
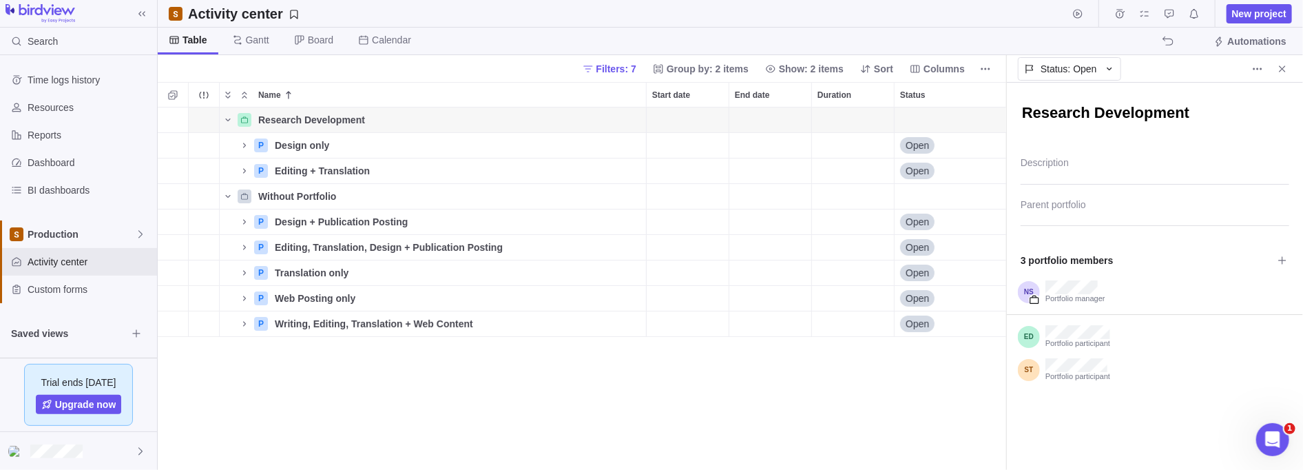
click at [1260, 67] on icon "More actions" at bounding box center [1261, 68] width 2 height 2
click at [330, 122] on body "Search Time logs history Resources Reports Dashboard BI dashboards Production A…" at bounding box center [651, 235] width 1303 height 470
click at [0, 0] on span "Details" at bounding box center [0, 0] width 0 height 0
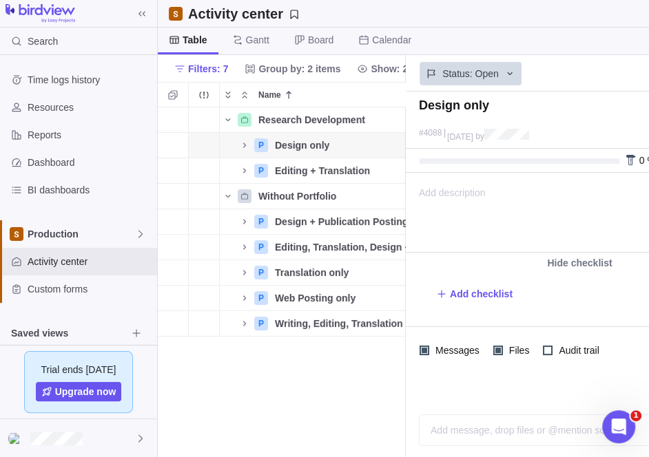
scroll to position [8, 8]
